Goal: Task Accomplishment & Management: Manage account settings

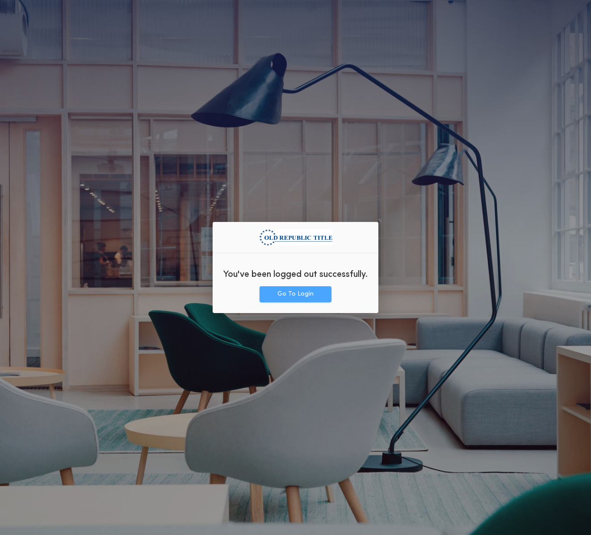
click at [307, 298] on button "Go To Login" at bounding box center [295, 294] width 72 height 16
click at [418, 352] on div "You've been logged out successfully. Go To Login" at bounding box center [295, 267] width 591 height 535
click at [441, 349] on div "You've been logged out successfully. Go To Login" at bounding box center [295, 267] width 591 height 535
click at [314, 297] on button "Go To Login" at bounding box center [295, 294] width 72 height 16
